Goal: Task Accomplishment & Management: Use online tool/utility

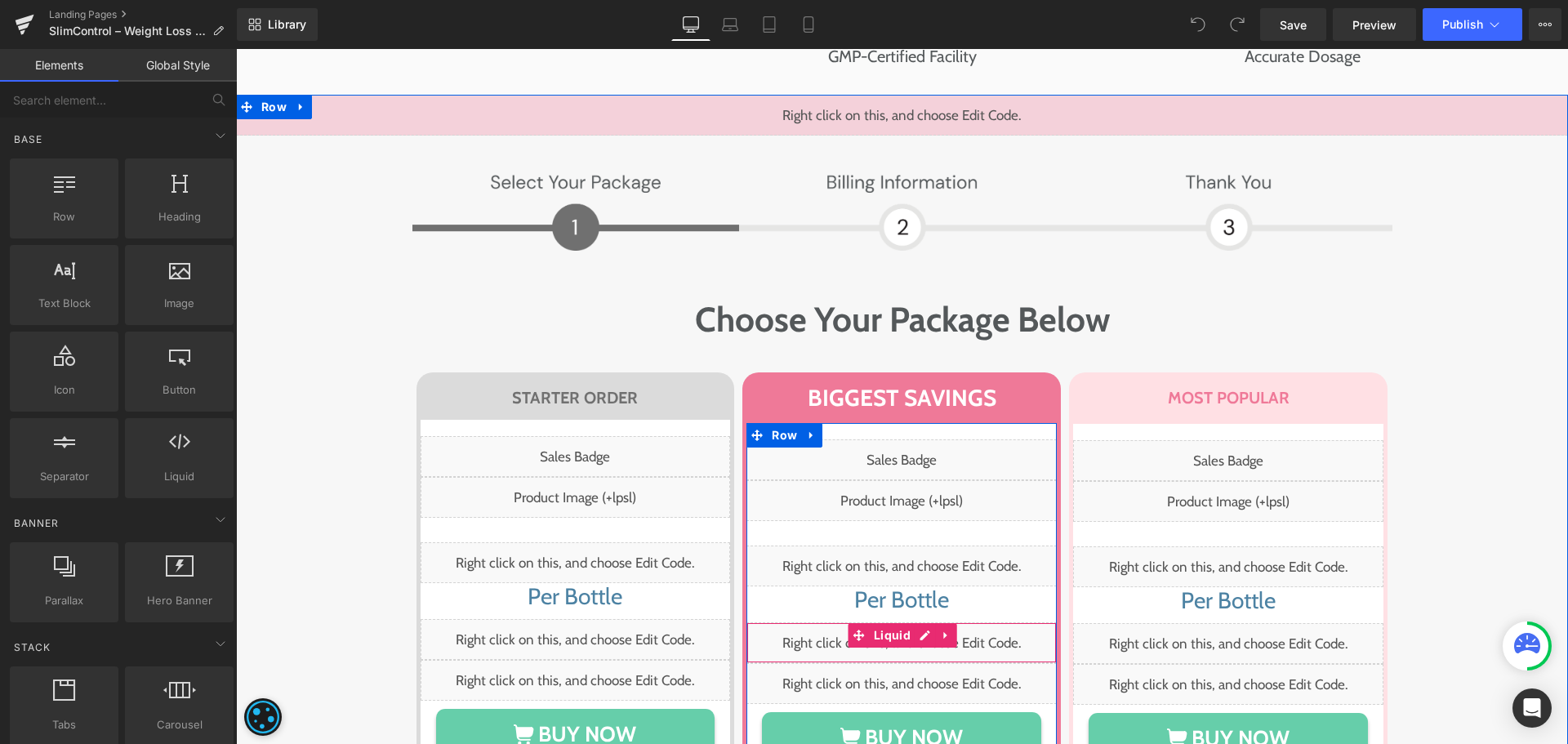
scroll to position [10647, 0]
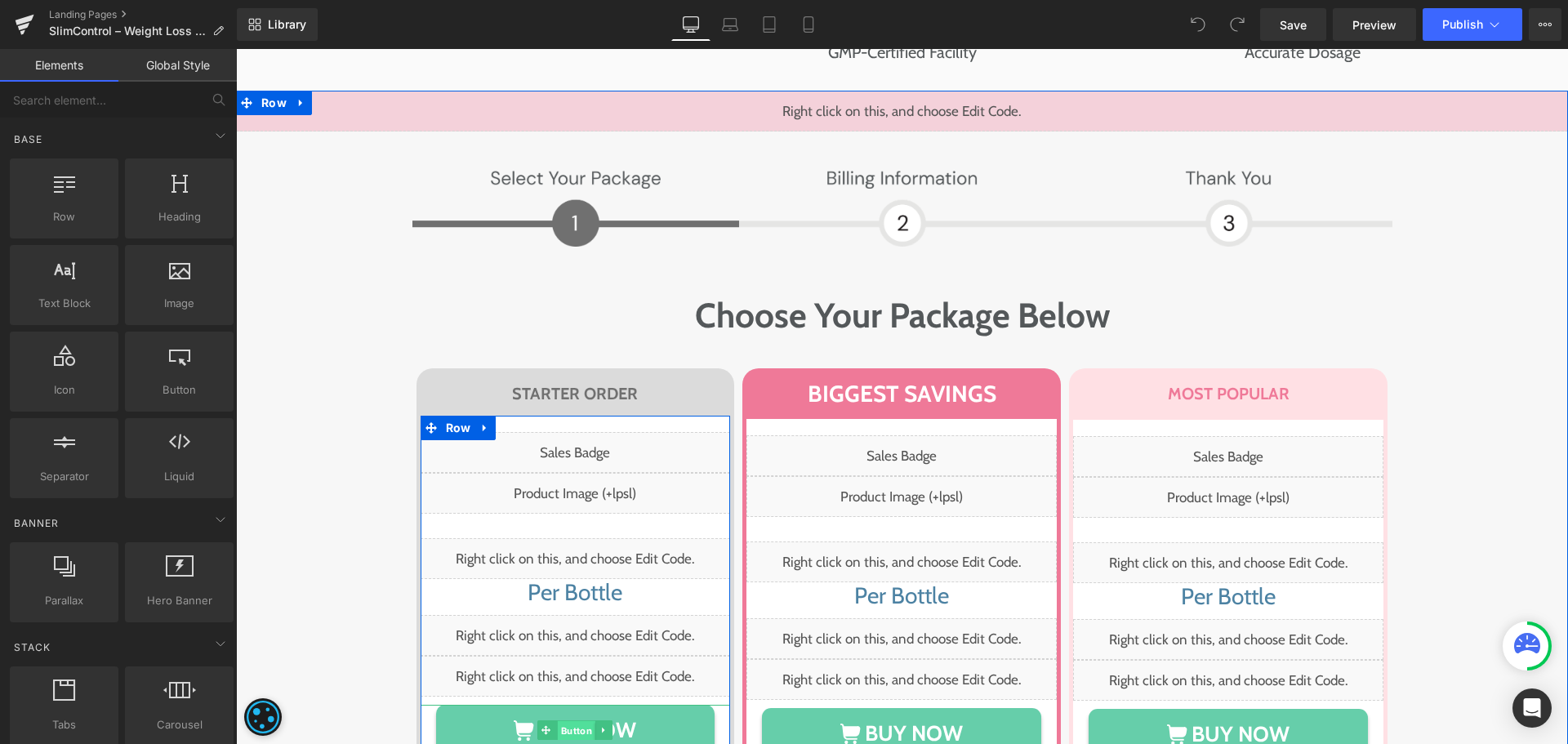
click at [575, 721] on span "Button" at bounding box center [576, 731] width 38 height 19
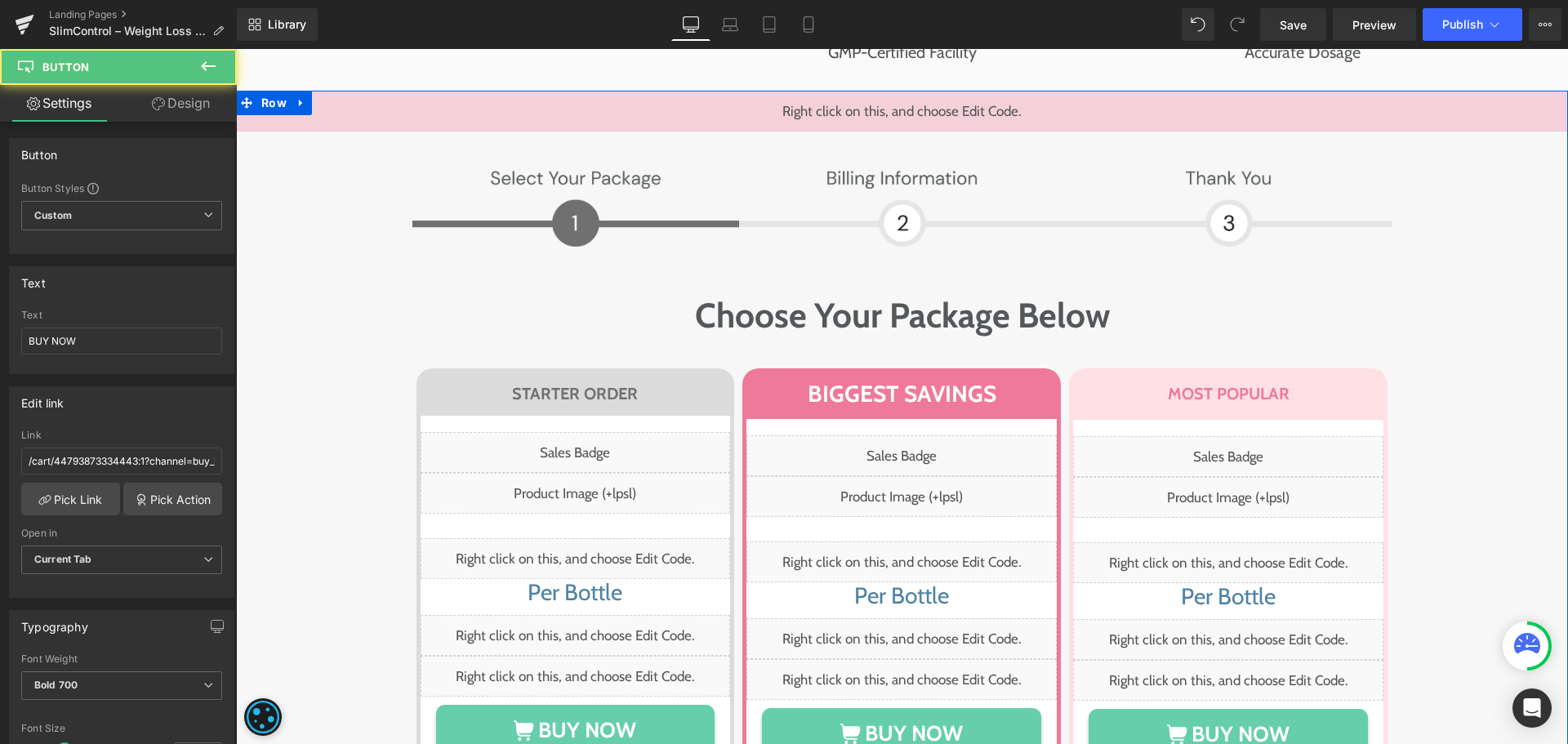
scroll to position [10653, 0]
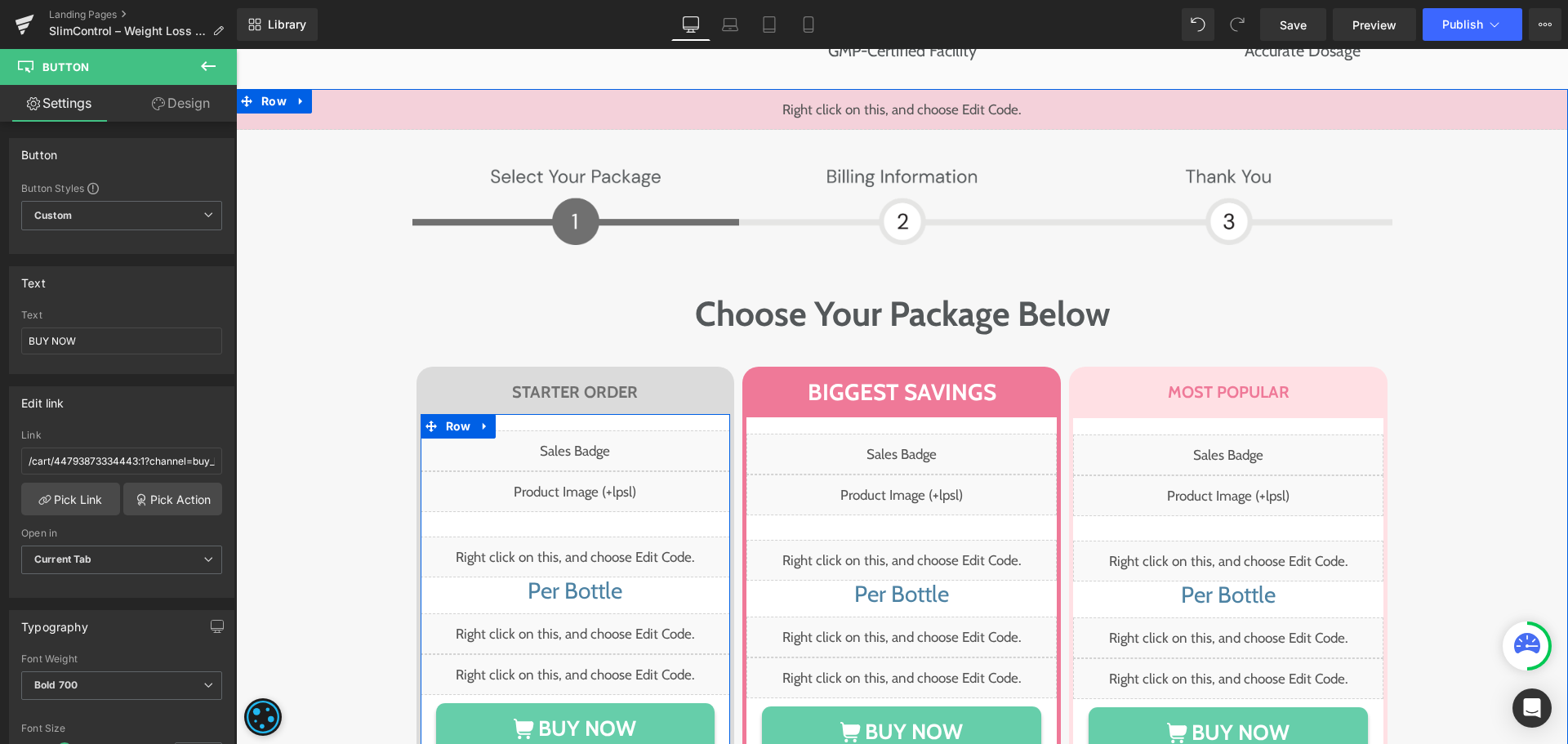
click at [599, 471] on div "Liquid" at bounding box center [576, 492] width 310 height 41
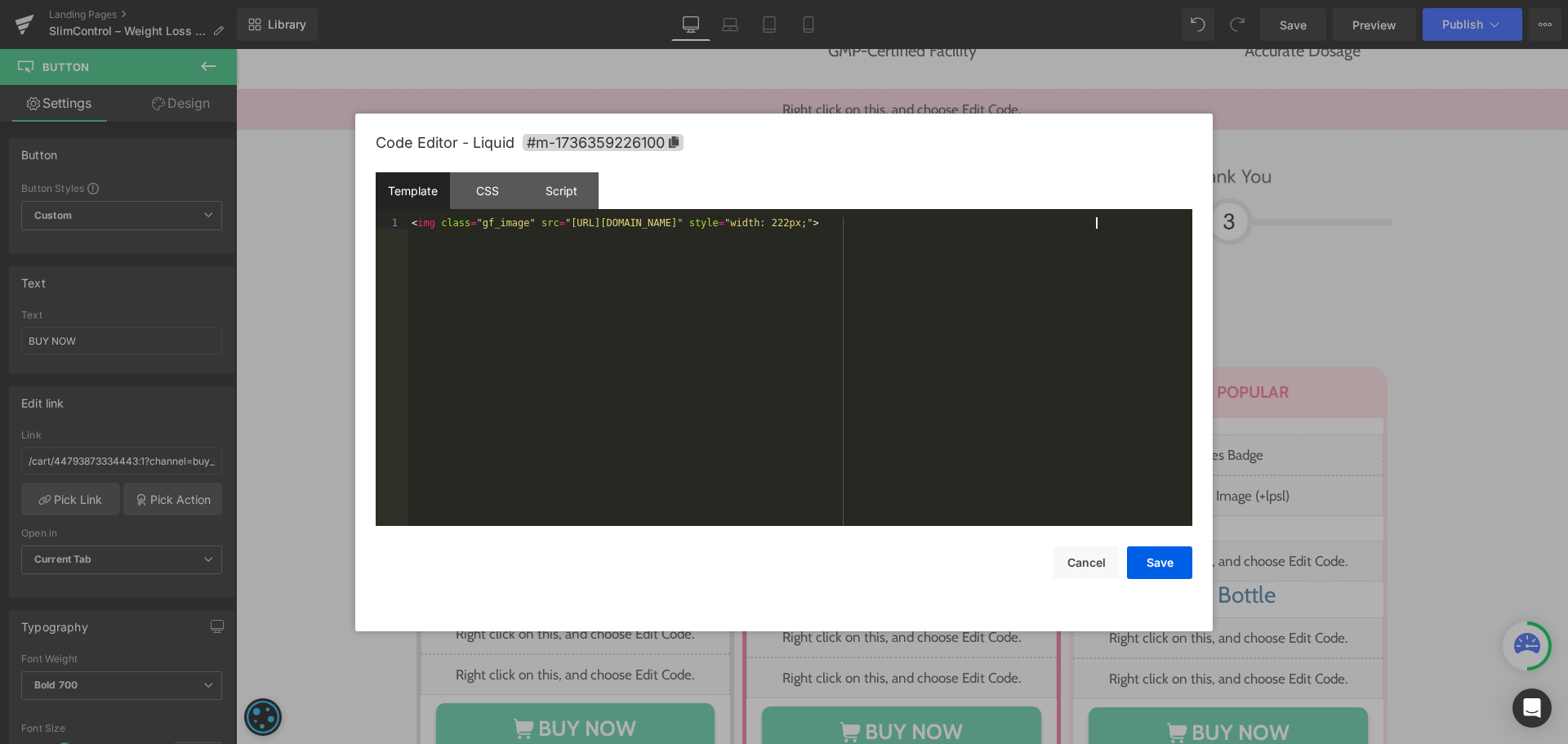
click at [0, 0] on div "< img class = "gf_image" src = "https://cdn.shopify.com/s/files/1/0577/1912/823…" at bounding box center [0, 0] width 0 height 0
click at [0, 0] on button "Cancel" at bounding box center [0, 0] width 0 height 0
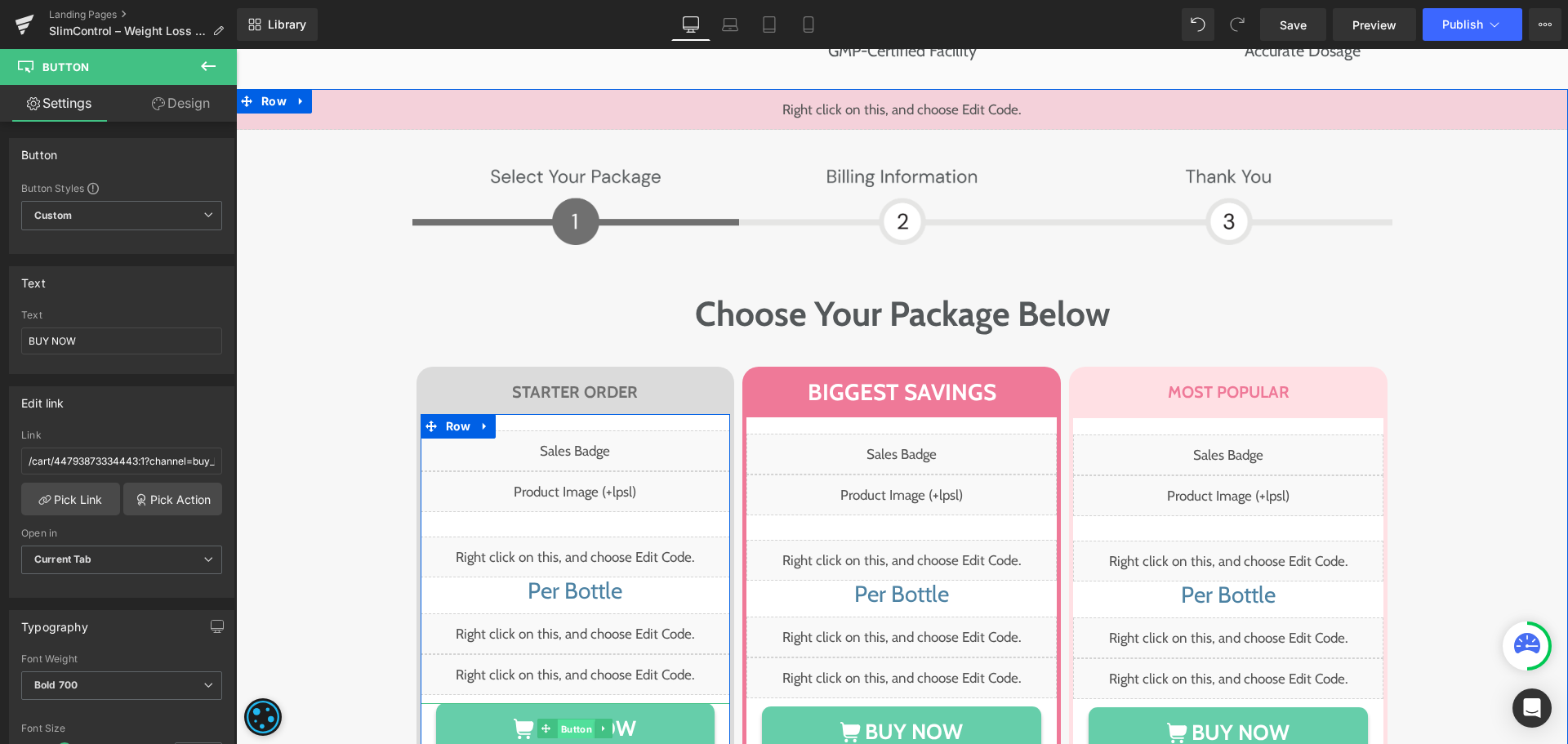
click at [571, 719] on span "Button" at bounding box center [576, 729] width 38 height 19
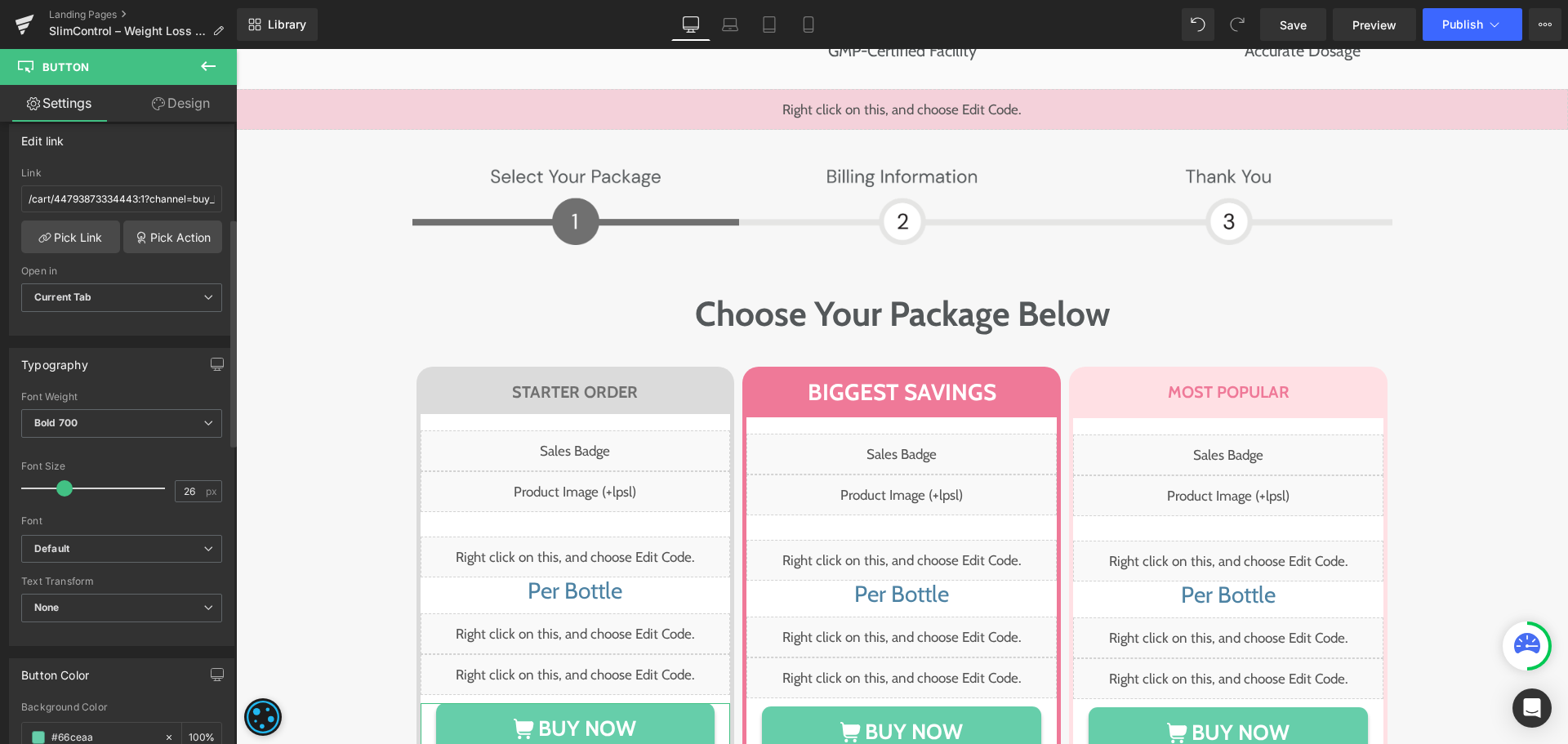
scroll to position [263, 0]
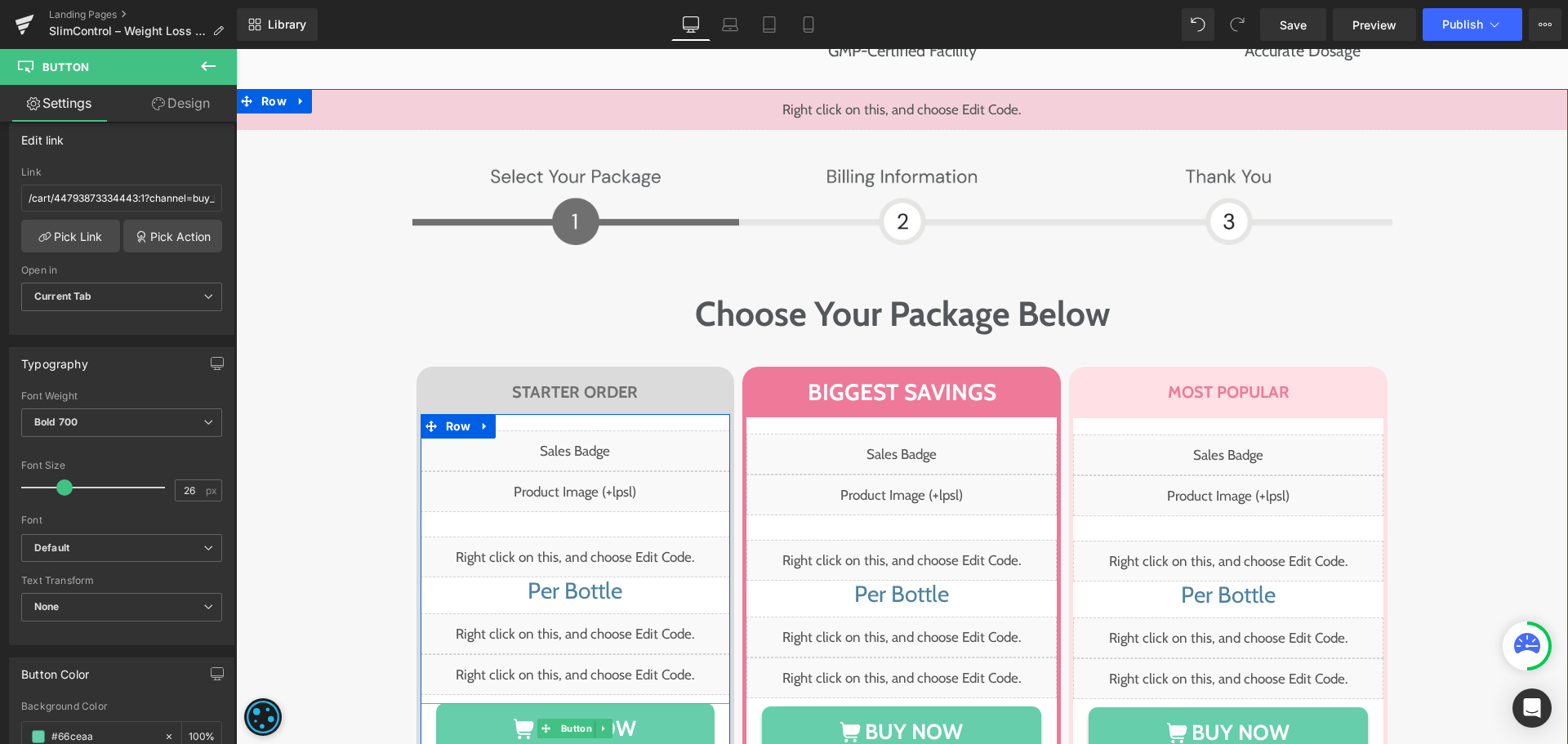
drag, startPoint x: 577, startPoint y: 685, endPoint x: 497, endPoint y: 680, distance: 80.2
click at [576, 719] on span "Button" at bounding box center [576, 728] width 38 height 19
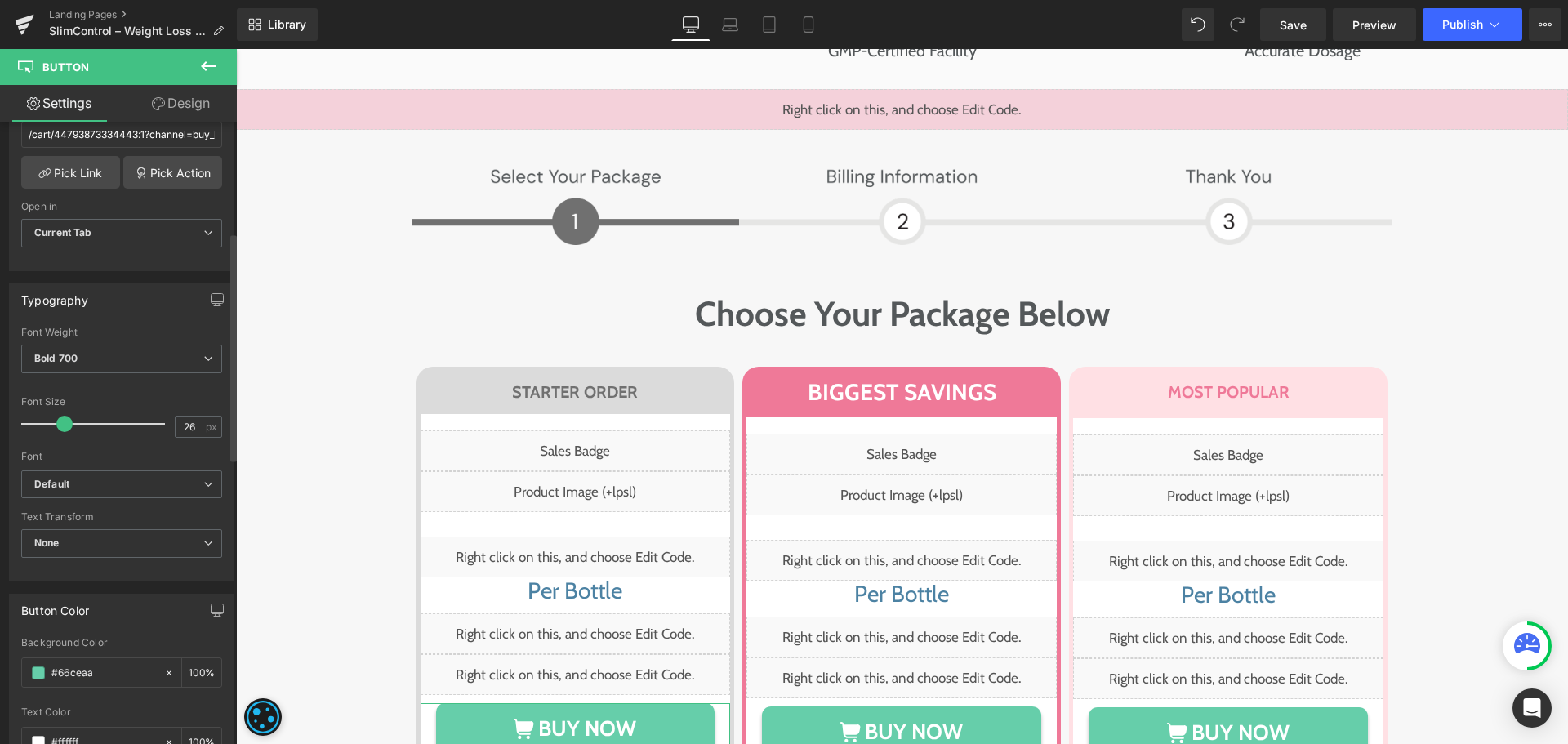
scroll to position [302, 0]
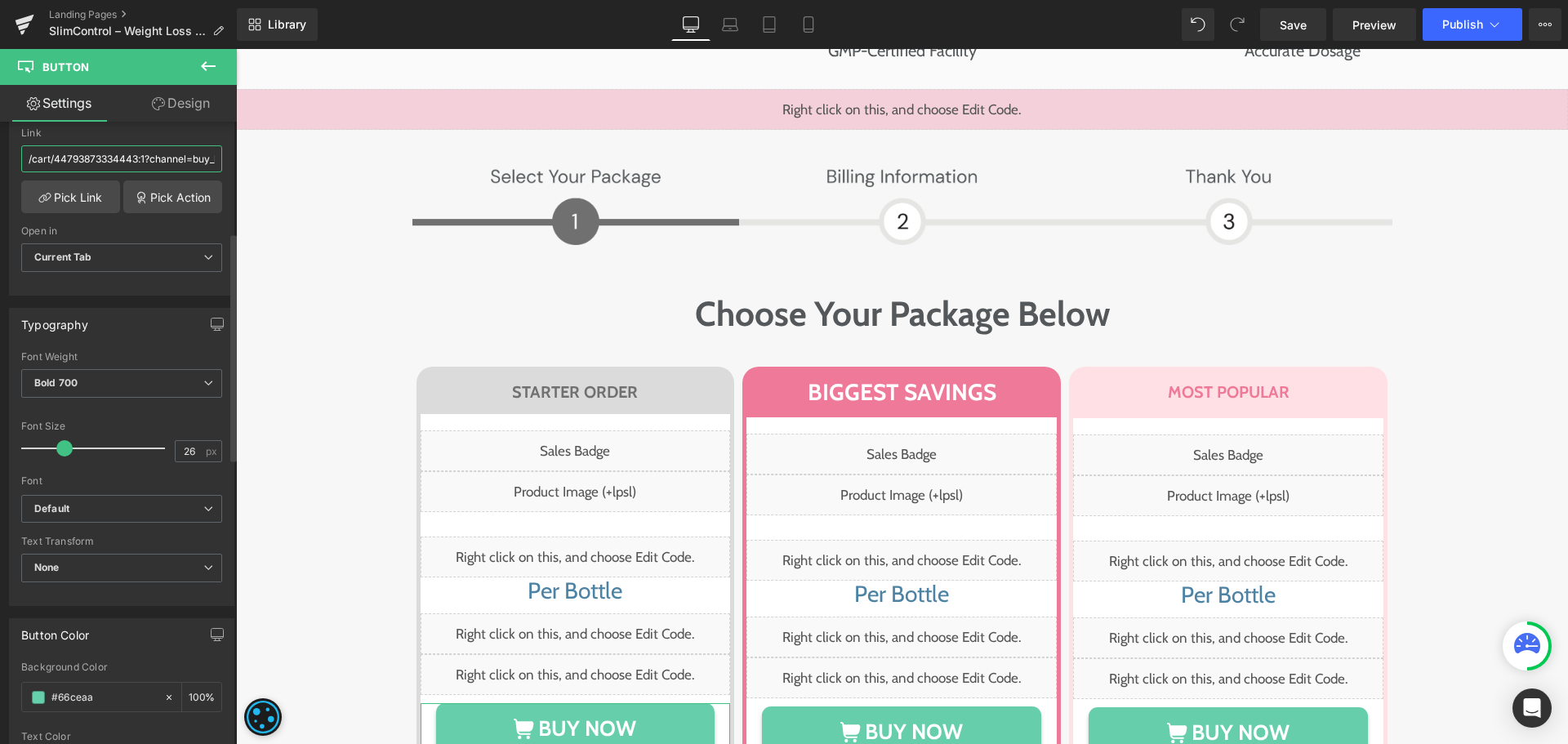
click at [145, 161] on input "/cart/44793873334443:1?channel=buy_button" at bounding box center [121, 159] width 201 height 27
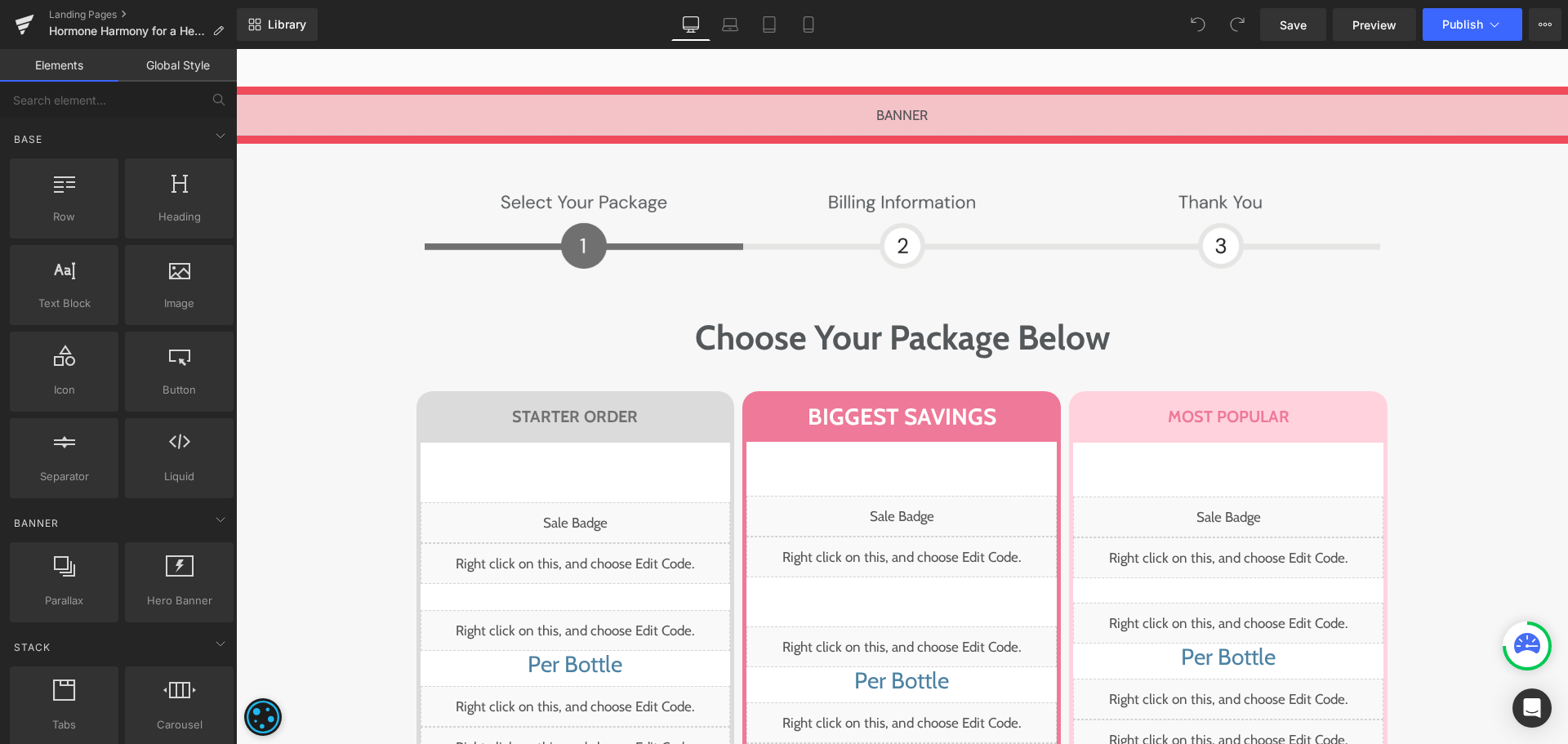
scroll to position [7920, 0]
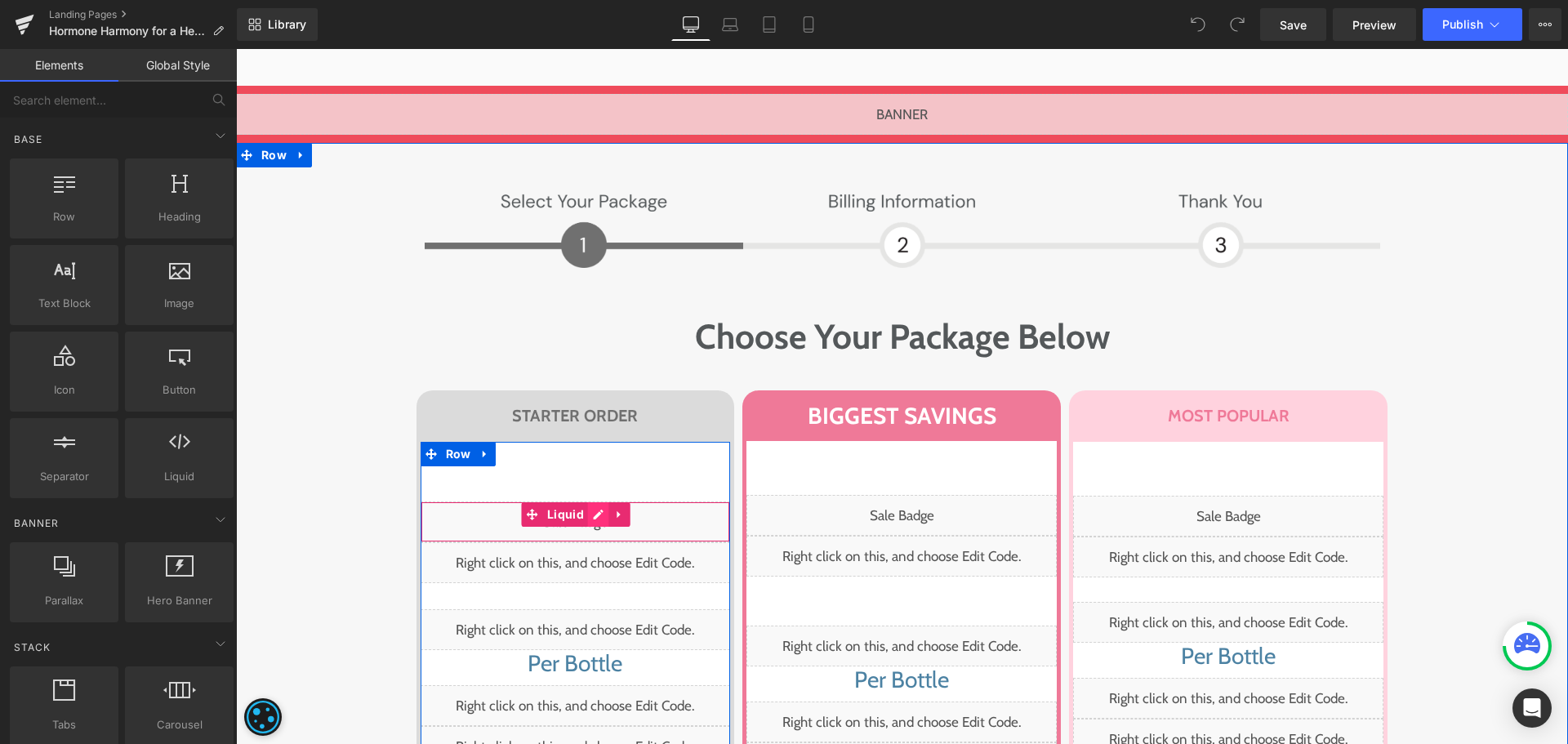
click at [598, 501] on div "Liquid" at bounding box center [576, 521] width 310 height 41
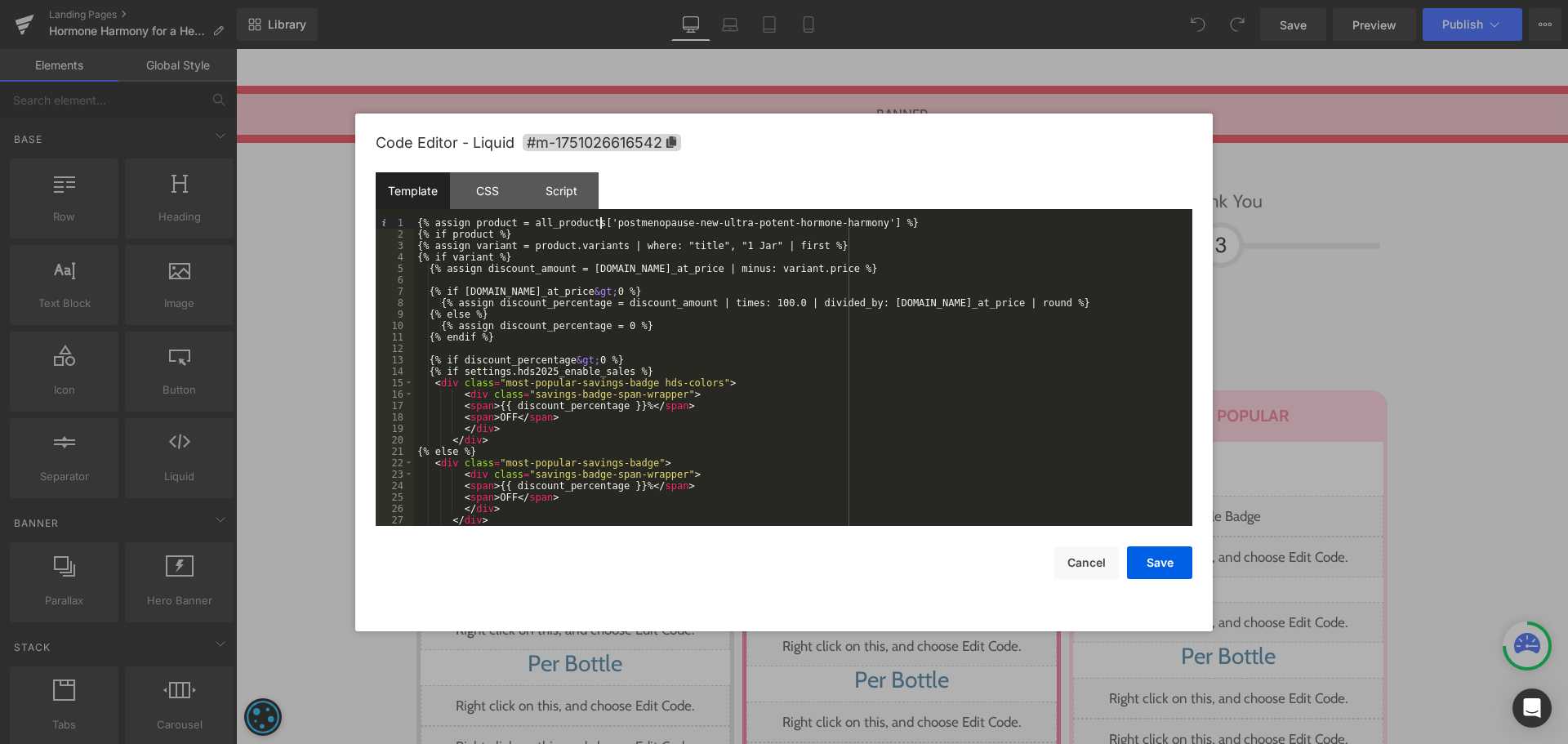
click at [600, 226] on div "{% assign product = all_products['postmenopause-new-ultra-potent-hormone-harmon…" at bounding box center [799, 383] width 772 height 331
click at [846, 223] on div "{% assign product = all_products['postmenopause-new-ultra-potent-hormone-harmon…" at bounding box center [799, 383] width 772 height 331
drag, startPoint x: 1408, startPoint y: 361, endPoint x: 1092, endPoint y: 33, distance: 455.5
click at [1408, 361] on div at bounding box center [784, 372] width 1568 height 744
